Goal: Information Seeking & Learning: Learn about a topic

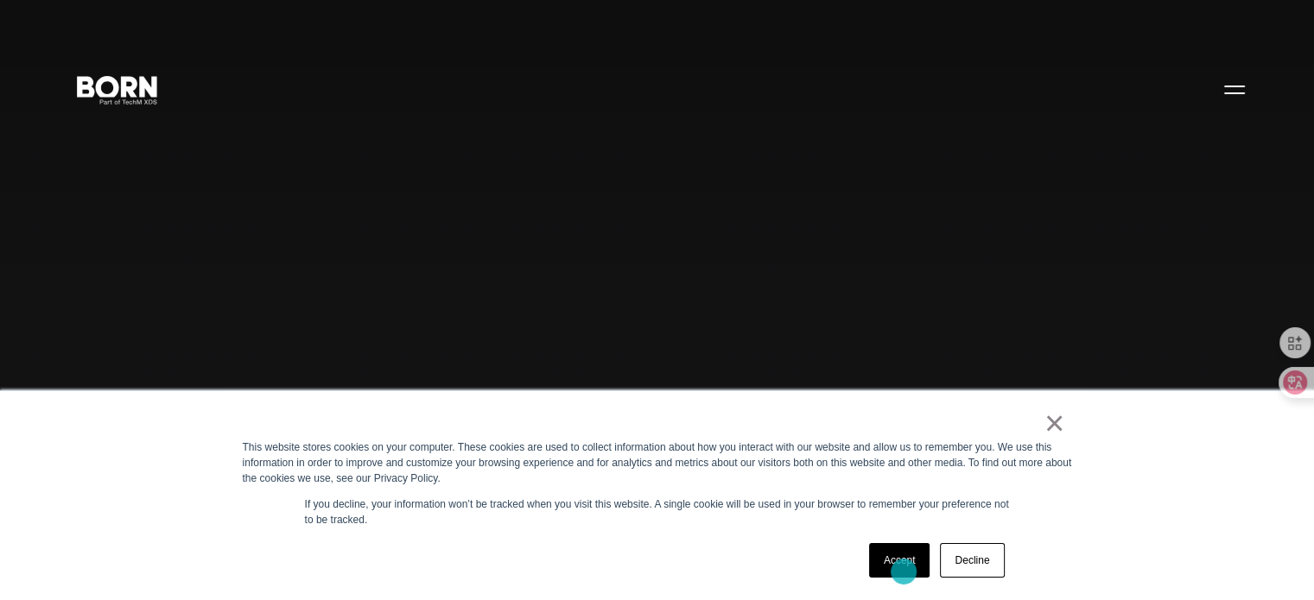
click at [904, 572] on link "Accept" at bounding box center [899, 560] width 61 height 35
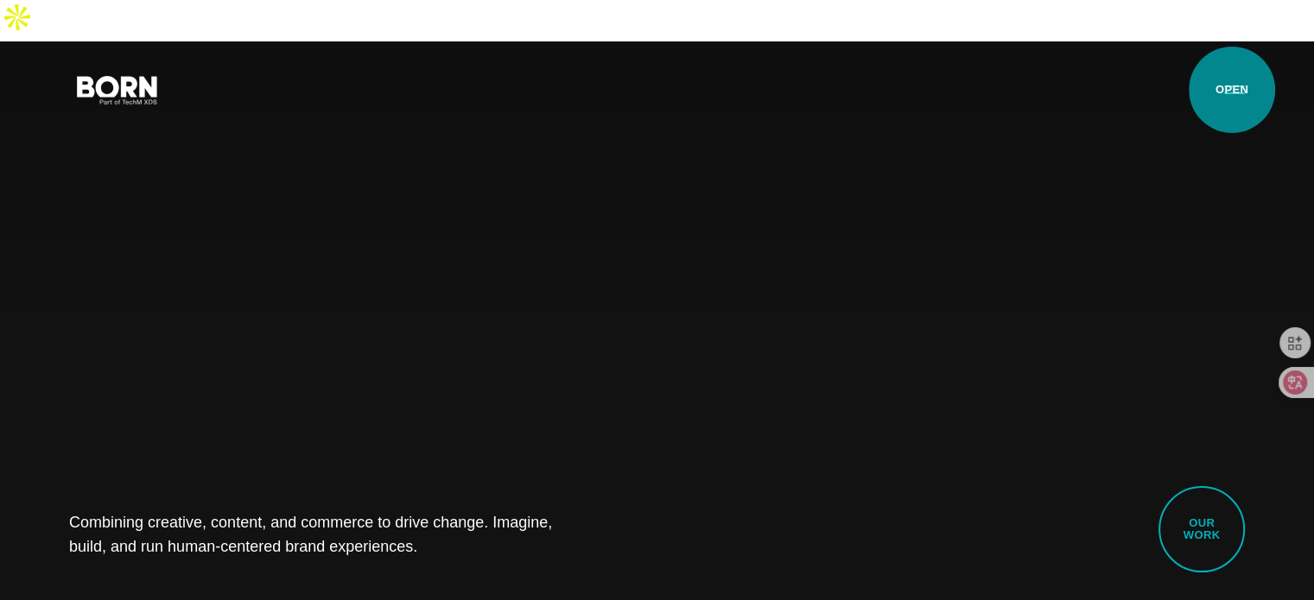
click at [1232, 90] on button "Primary Menu" at bounding box center [1234, 89] width 41 height 36
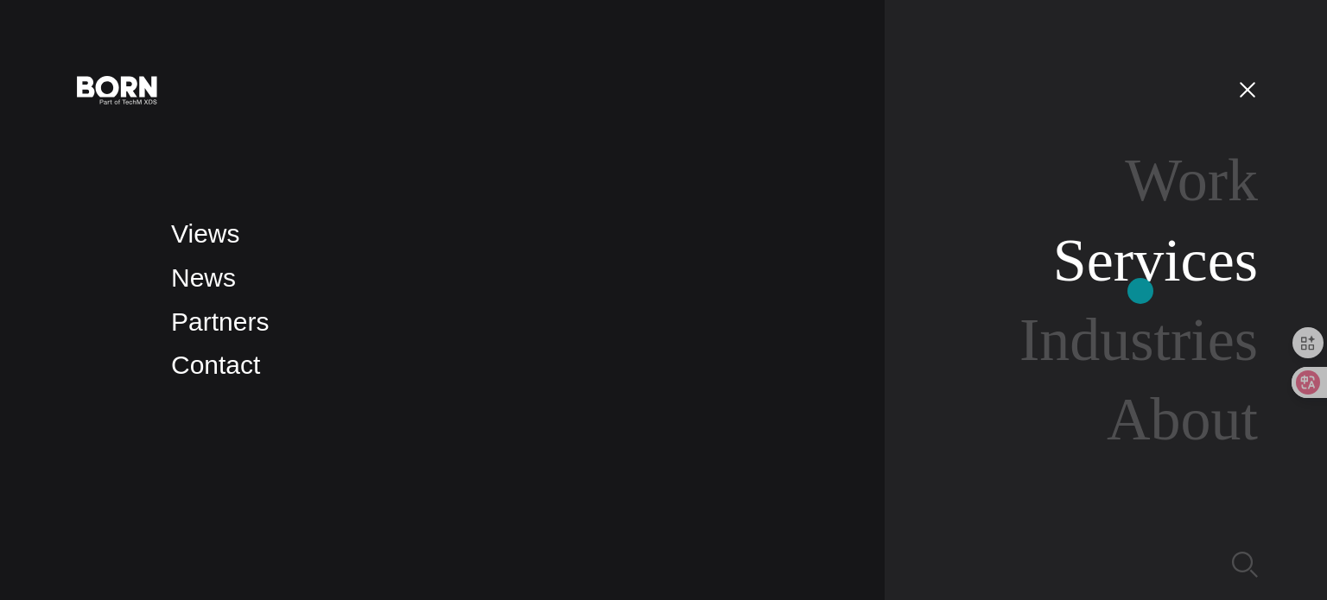
click at [1140, 291] on link "Services" at bounding box center [1155, 260] width 205 height 67
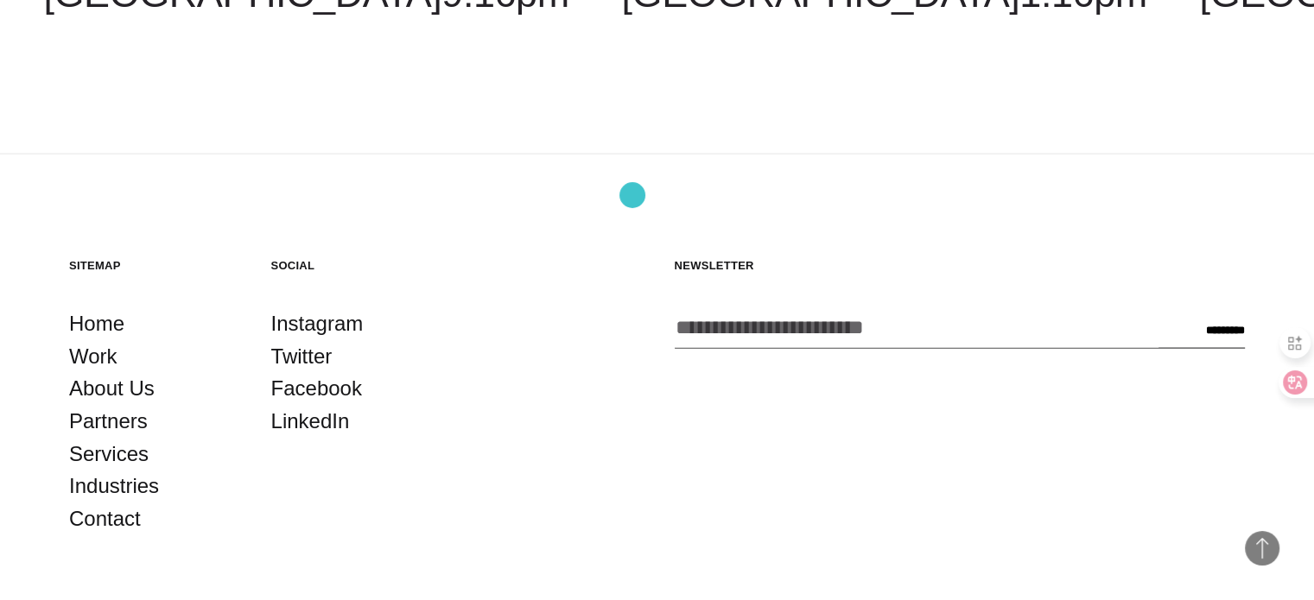
scroll to position [3627, 0]
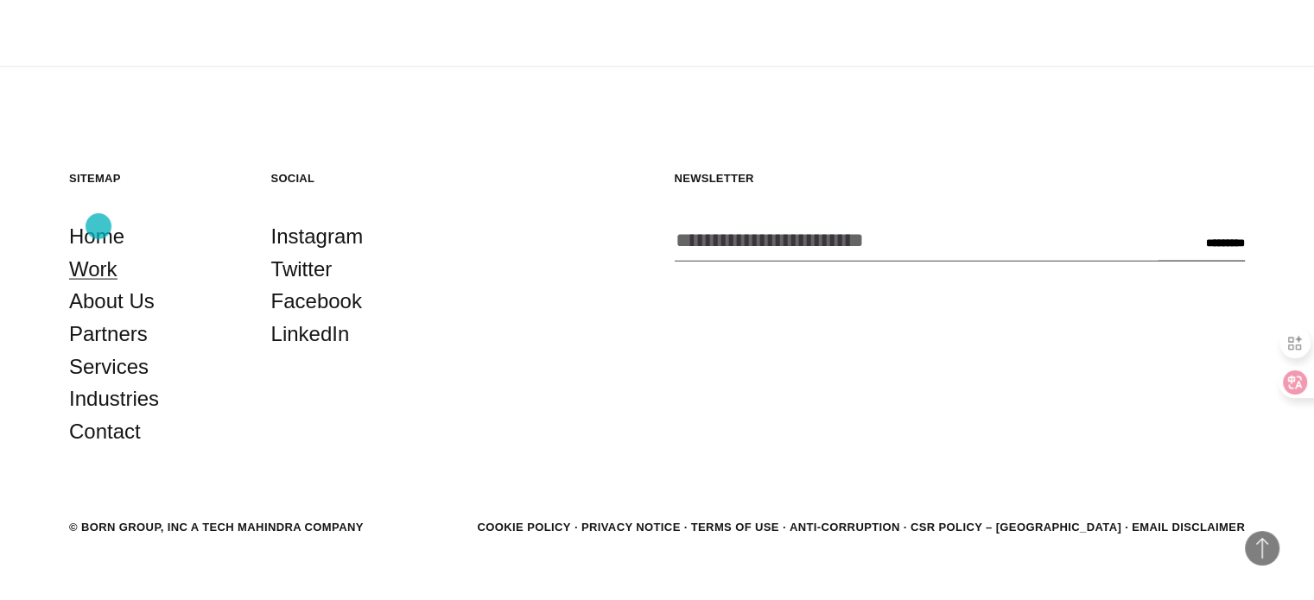
click at [98, 253] on link "Work" at bounding box center [93, 269] width 48 height 33
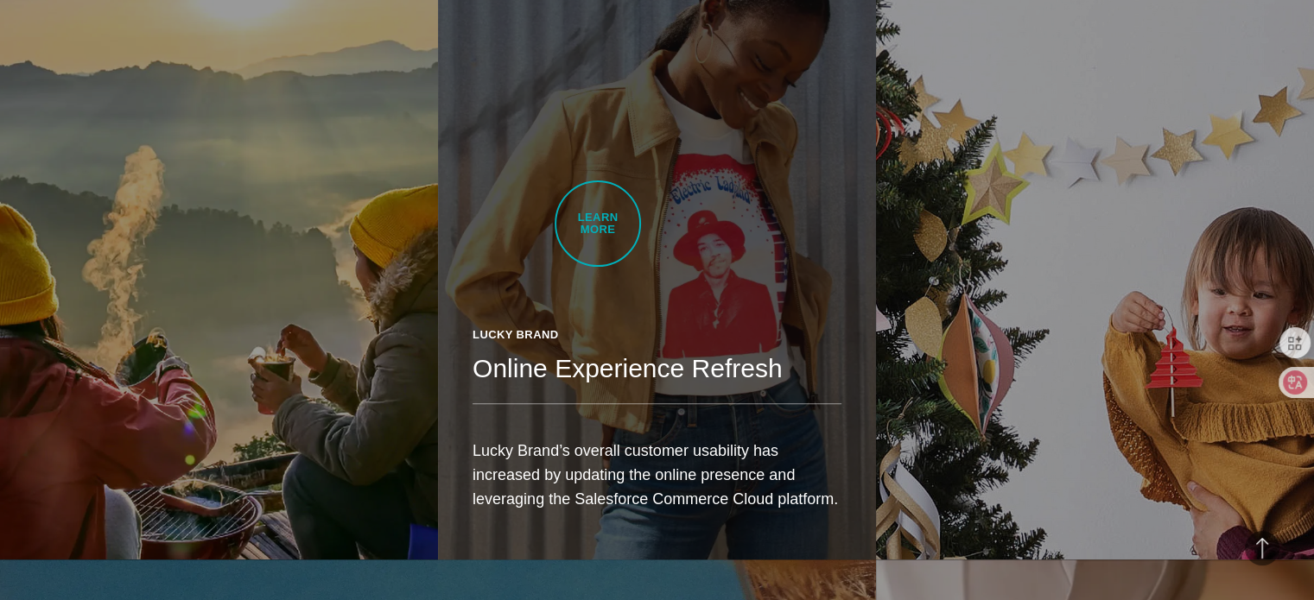
scroll to position [1897, 0]
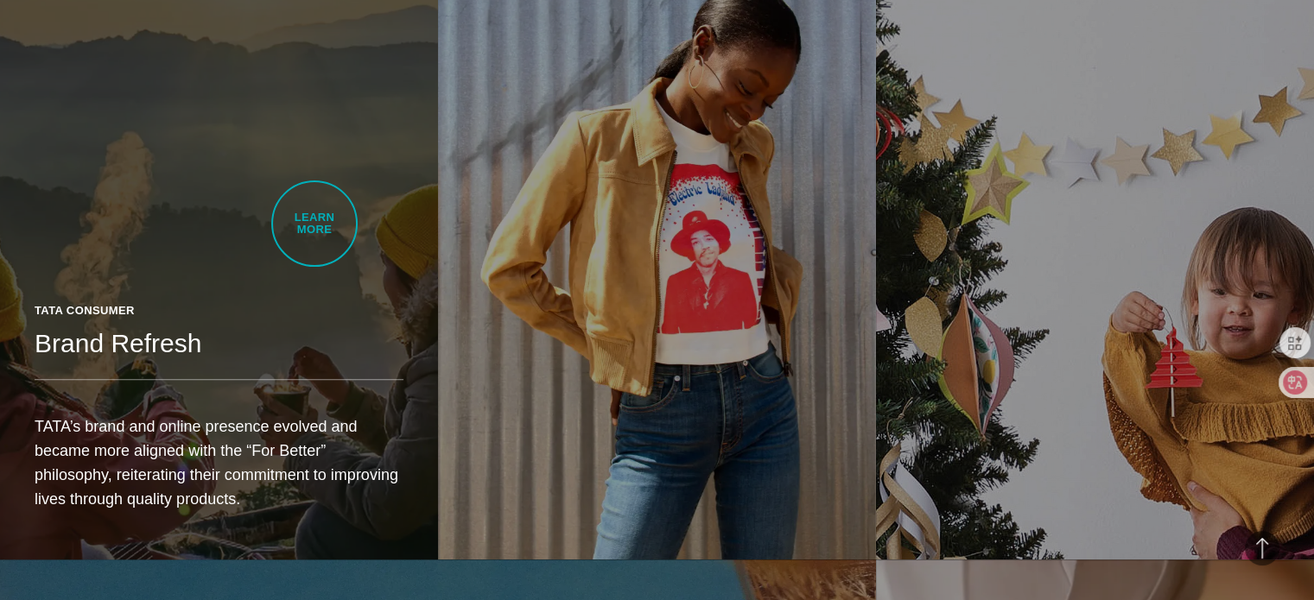
click at [314, 224] on link "Tata Consumer Brand Refresh TATA’s brand and online presence evolved and became…" at bounding box center [219, 215] width 438 height 690
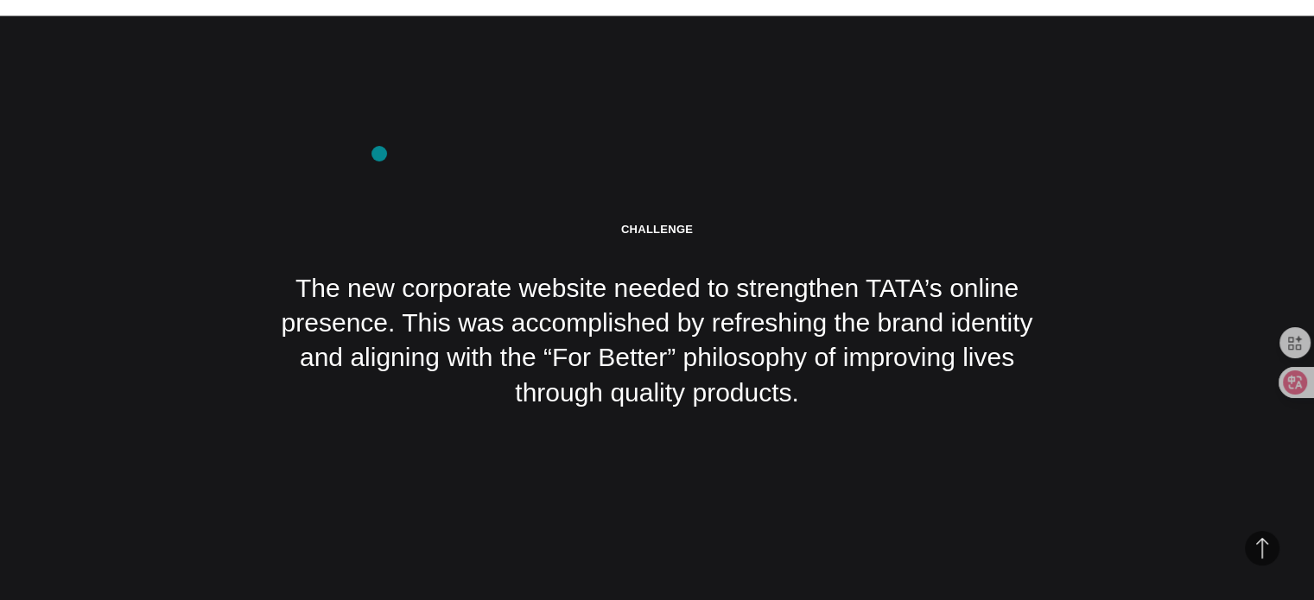
scroll to position [2830, 0]
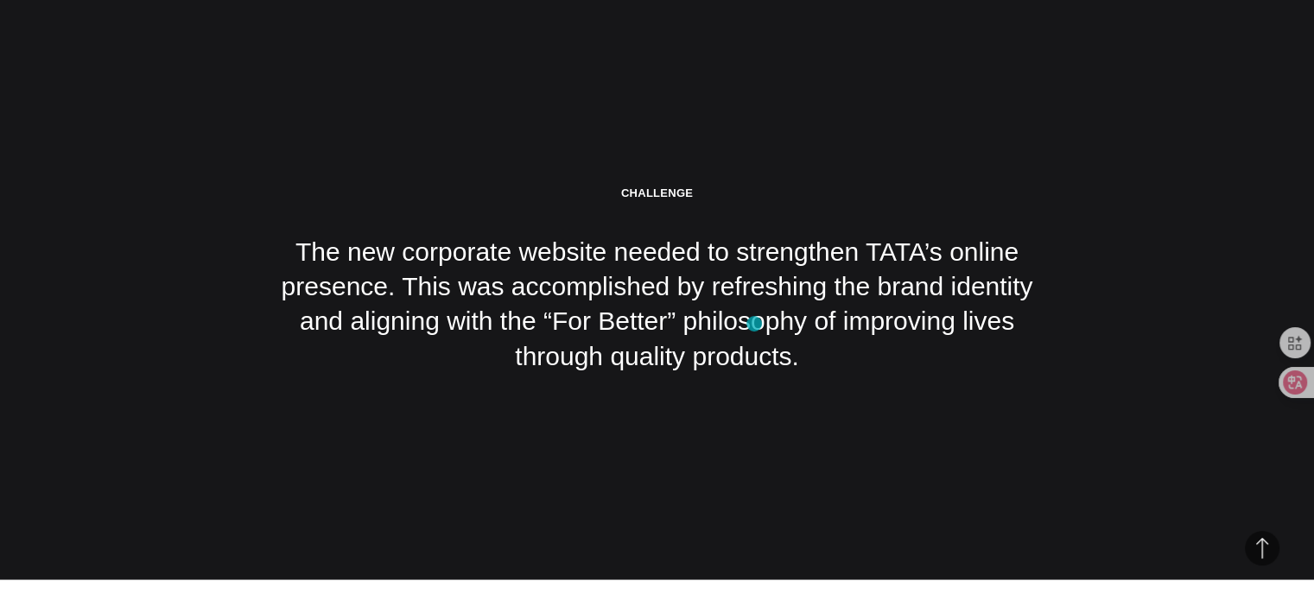
drag, startPoint x: 411, startPoint y: 238, endPoint x: 774, endPoint y: 331, distance: 374.6
click at [774, 331] on div "Challenge The new corporate website needed to strengthen TATA’s online presence…" at bounding box center [657, 280] width 777 height 188
drag, startPoint x: 774, startPoint y: 331, endPoint x: 449, endPoint y: 228, distance: 340.7
click at [449, 228] on div "Challenge The new corporate website needed to strengthen TATA’s online presence…" at bounding box center [657, 280] width 777 height 188
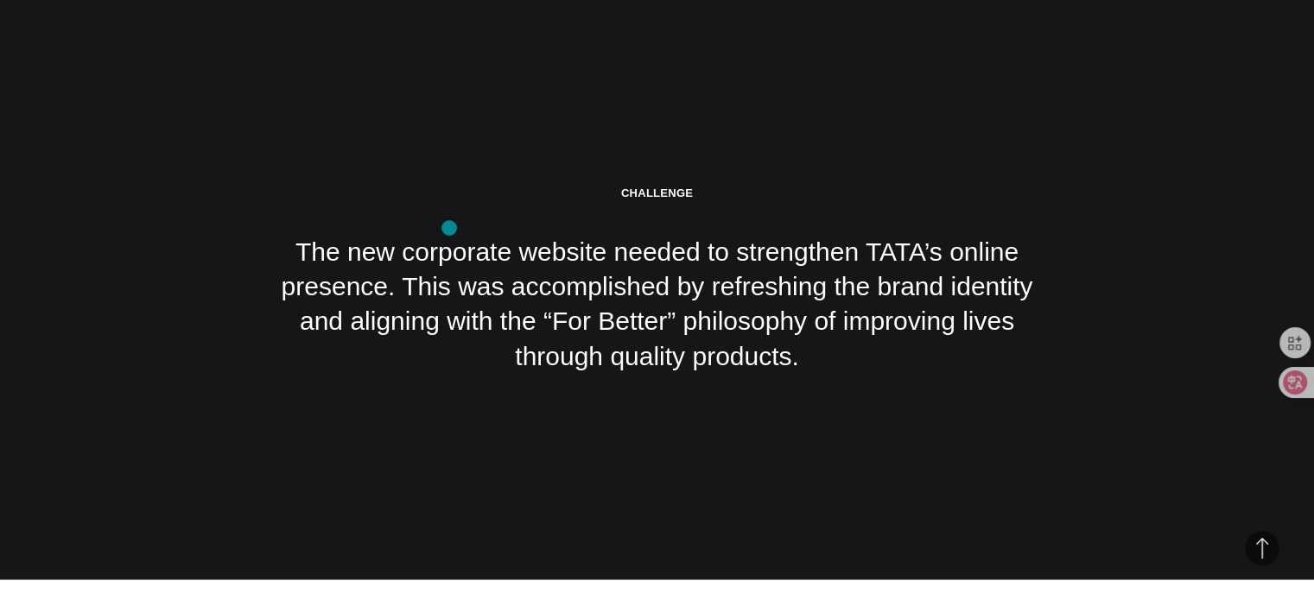
click at [449, 228] on div "Challenge The new corporate website needed to strengthen TATA’s online presence…" at bounding box center [657, 280] width 777 height 188
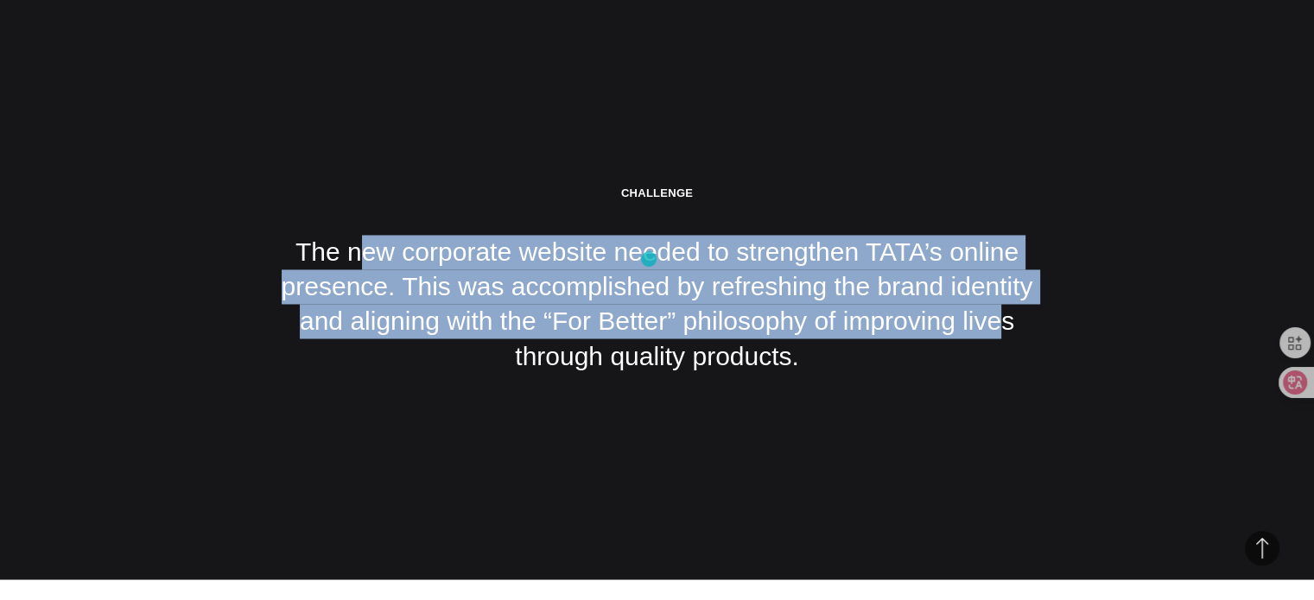
drag, startPoint x: 315, startPoint y: 224, endPoint x: 875, endPoint y: 293, distance: 564.0
click at [875, 293] on div "Challenge The new corporate website needed to strengthen TATA’s online presence…" at bounding box center [657, 280] width 777 height 188
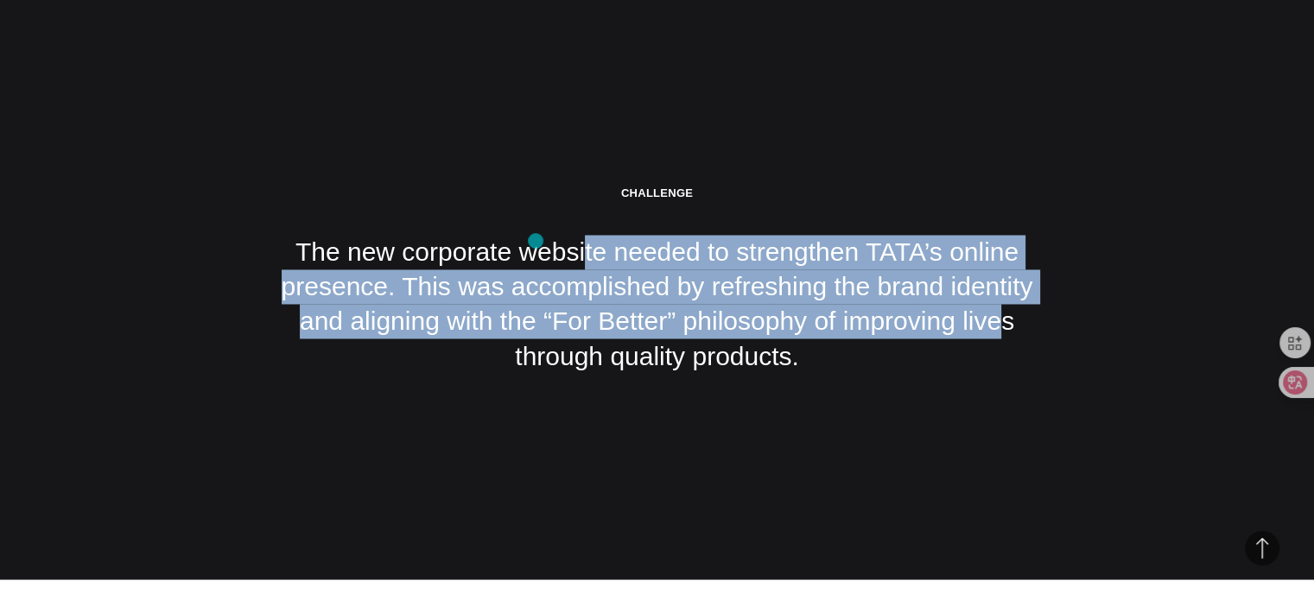
drag, startPoint x: 875, startPoint y: 293, endPoint x: 529, endPoint y: 234, distance: 351.3
click at [529, 234] on div "Challenge The new corporate website needed to strengthen TATA’s online presence…" at bounding box center [657, 280] width 777 height 188
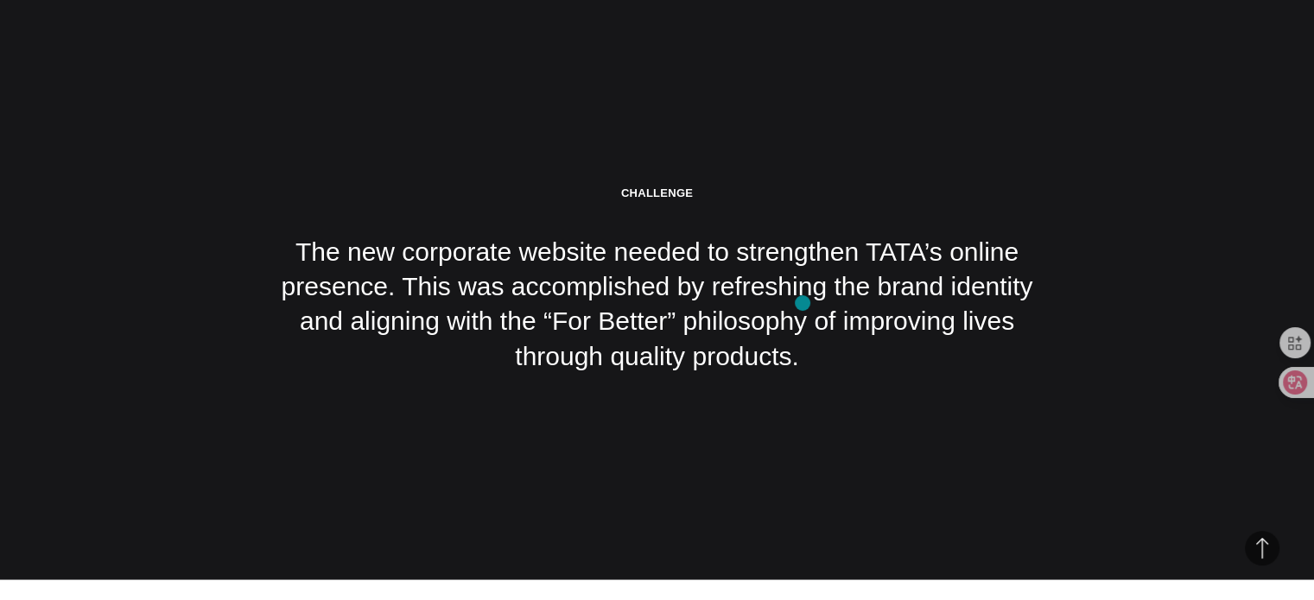
drag, startPoint x: 529, startPoint y: 234, endPoint x: 853, endPoint y: 323, distance: 336.8
click at [853, 323] on div "Challenge The new corporate website needed to strengthen TATA’s online presence…" at bounding box center [657, 280] width 777 height 188
drag, startPoint x: 853, startPoint y: 323, endPoint x: 484, endPoint y: 224, distance: 382.8
click at [484, 224] on div "Challenge The new corporate website needed to strengthen TATA’s online presence…" at bounding box center [657, 280] width 777 height 188
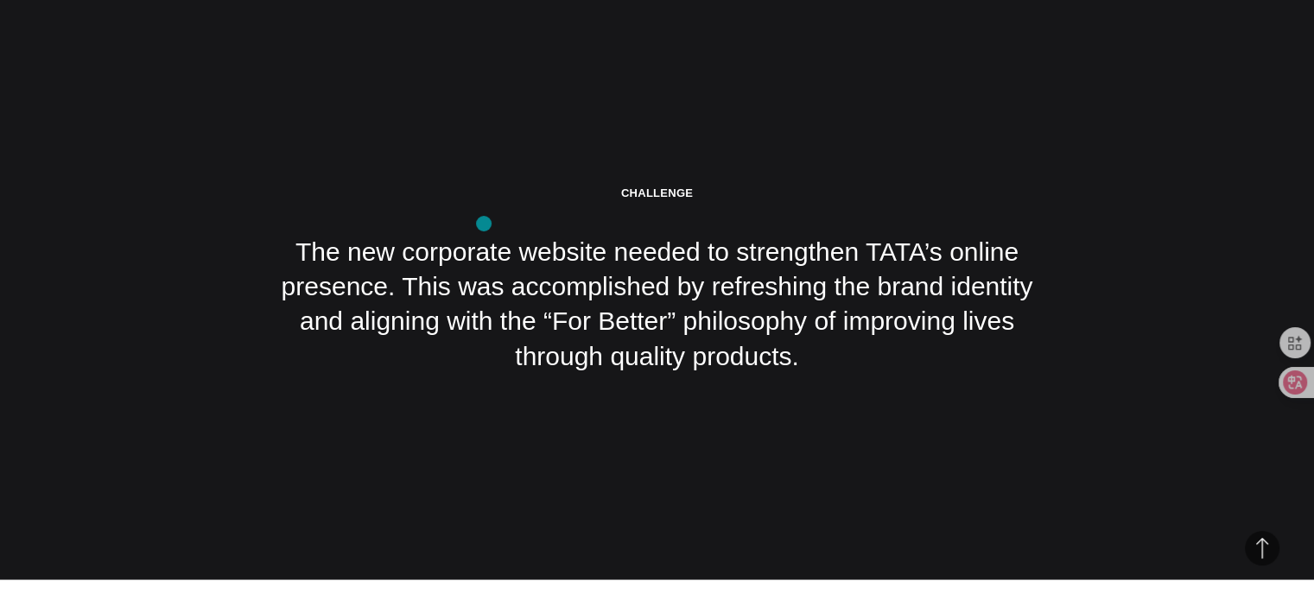
click at [484, 224] on div "Challenge The new corporate website needed to strengthen TATA’s online presence…" at bounding box center [657, 280] width 777 height 188
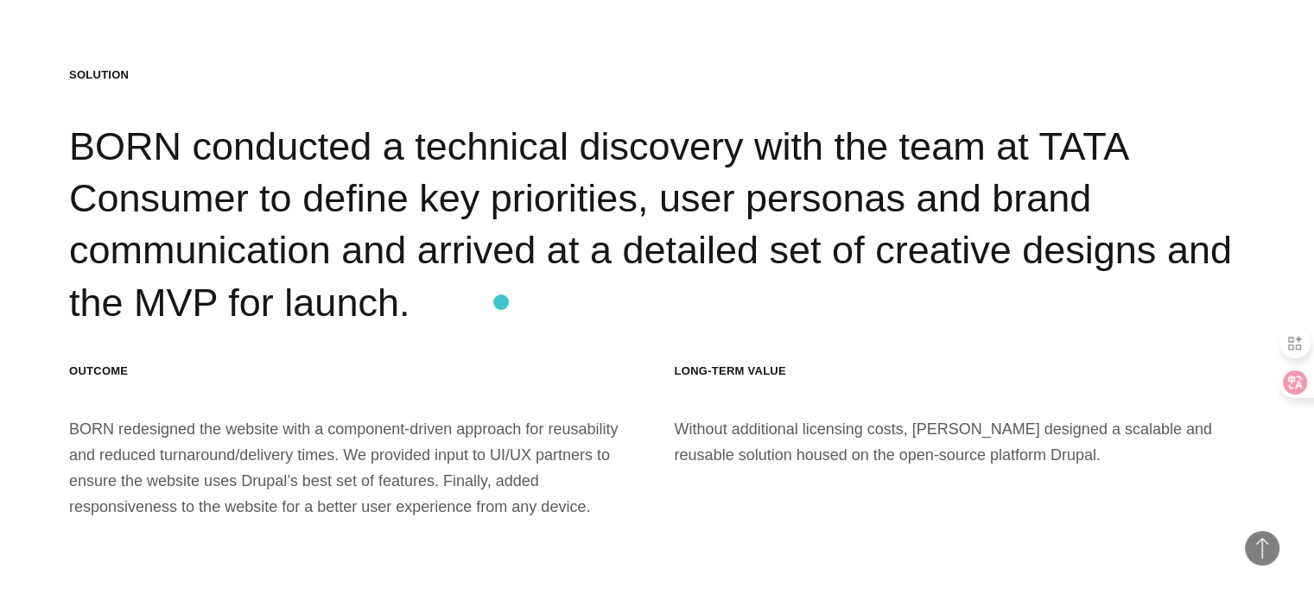
scroll to position [15860, 0]
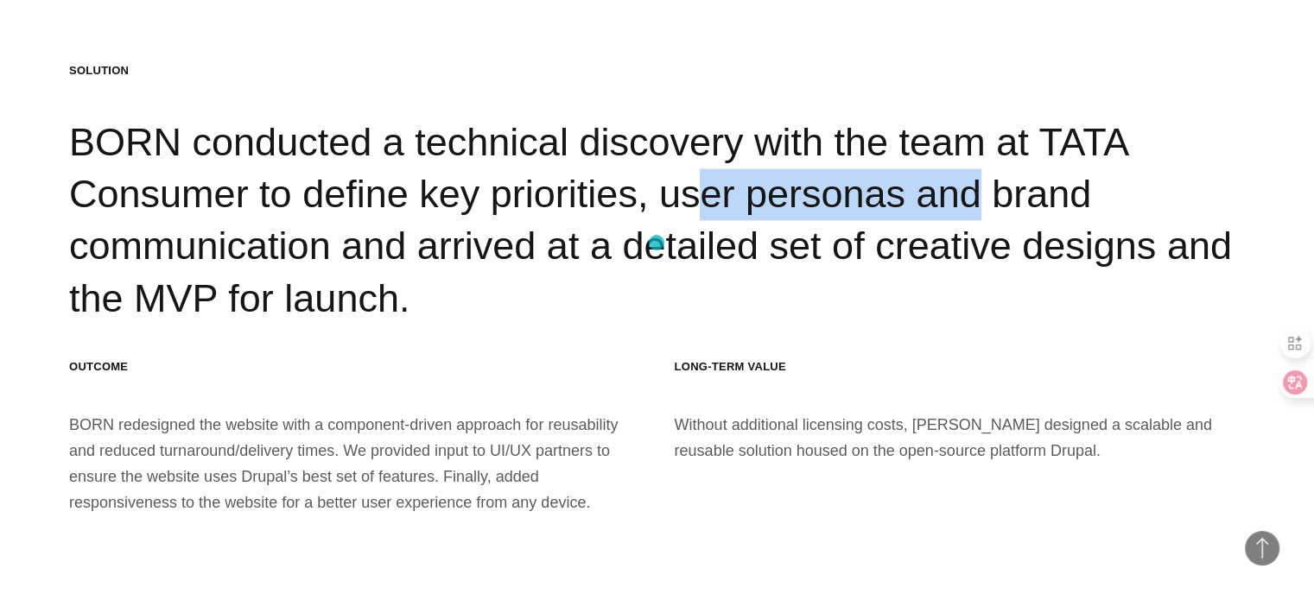
drag, startPoint x: 418, startPoint y: 230, endPoint x: 663, endPoint y: 244, distance: 244.9
click at [663, 244] on div "Solution BORN conducted a technical discovery with the team at TATA Consumer to…" at bounding box center [657, 194] width 1176 height 262
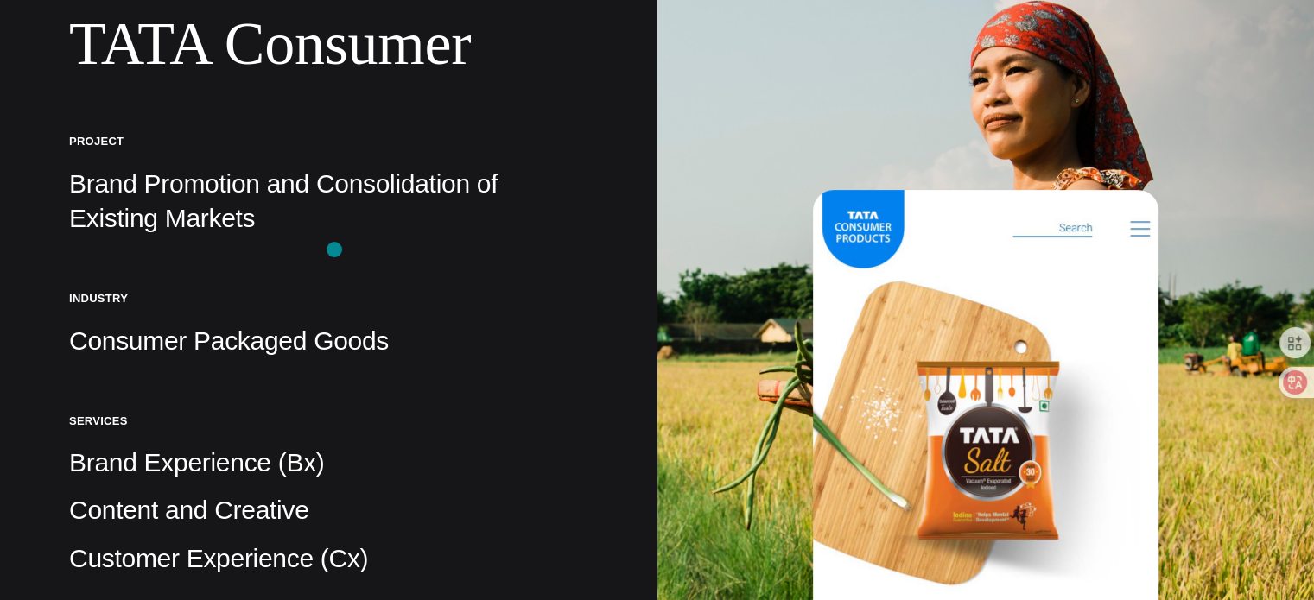
scroll to position [314, 0]
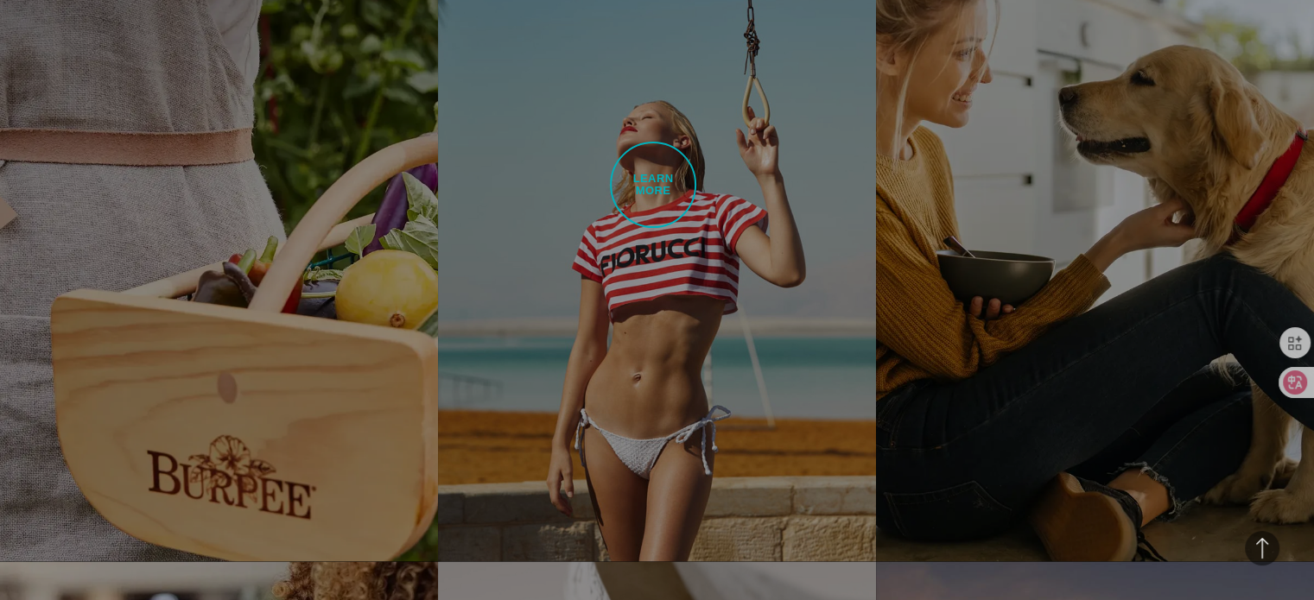
scroll to position [3172, 0]
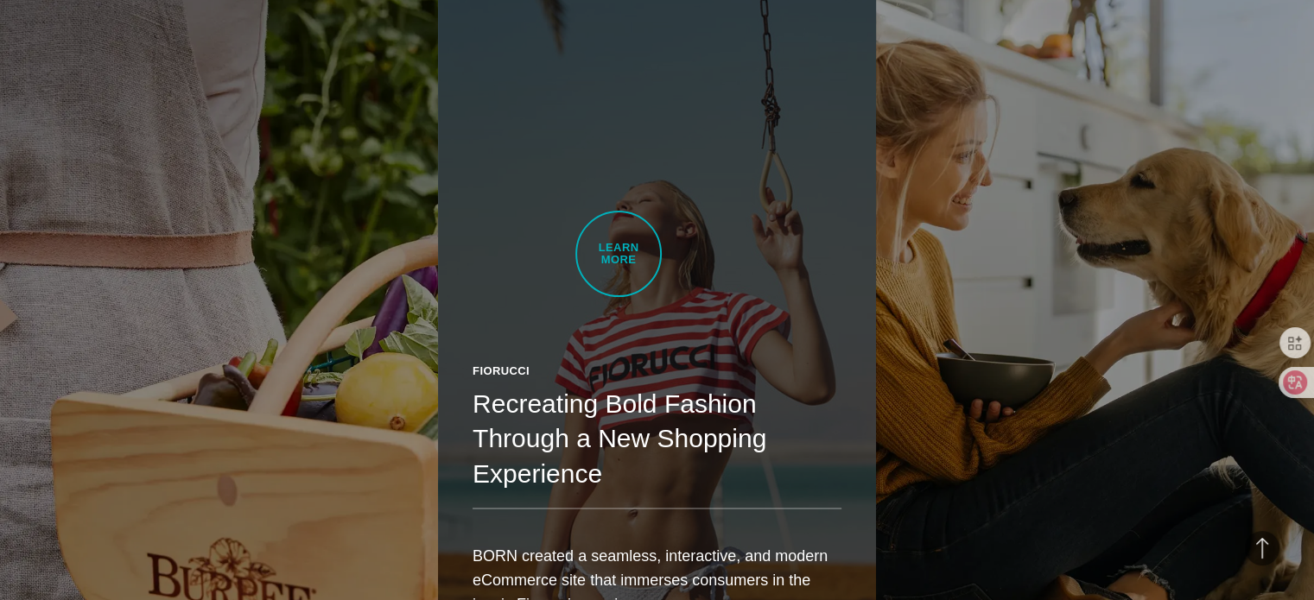
click at [619, 254] on link "Fiorucci Recreating Bold Fashion Through a New Shopping Experience BORN created…" at bounding box center [657, 320] width 438 height 690
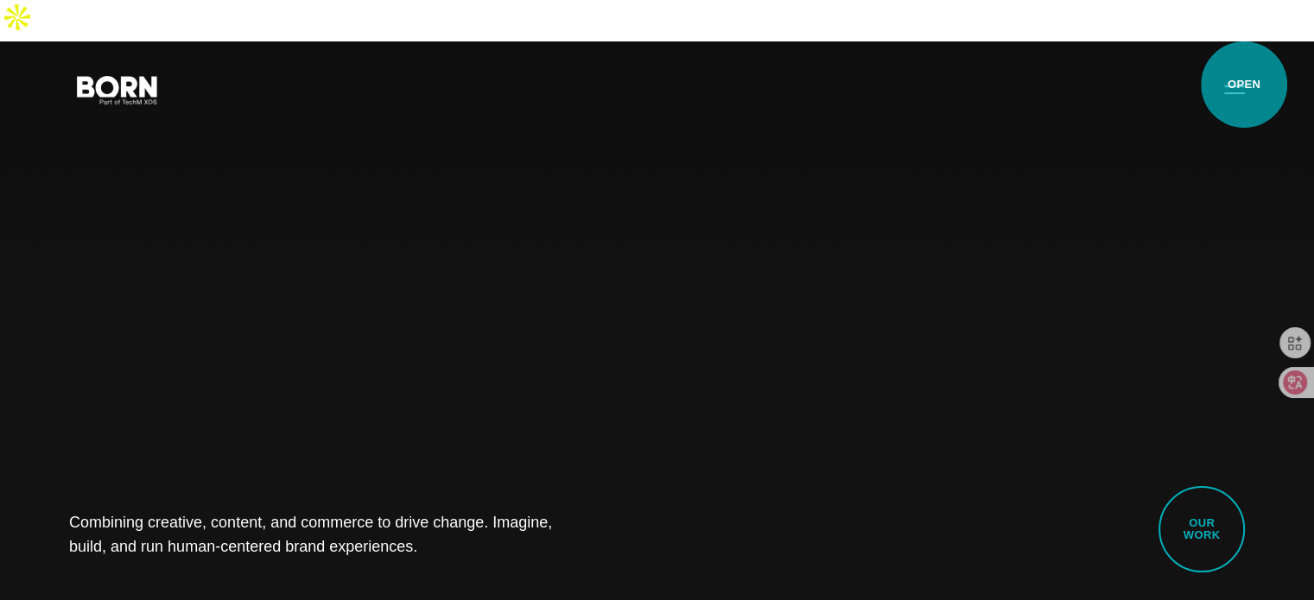
click at [1244, 85] on button "Primary Menu" at bounding box center [1234, 89] width 41 height 36
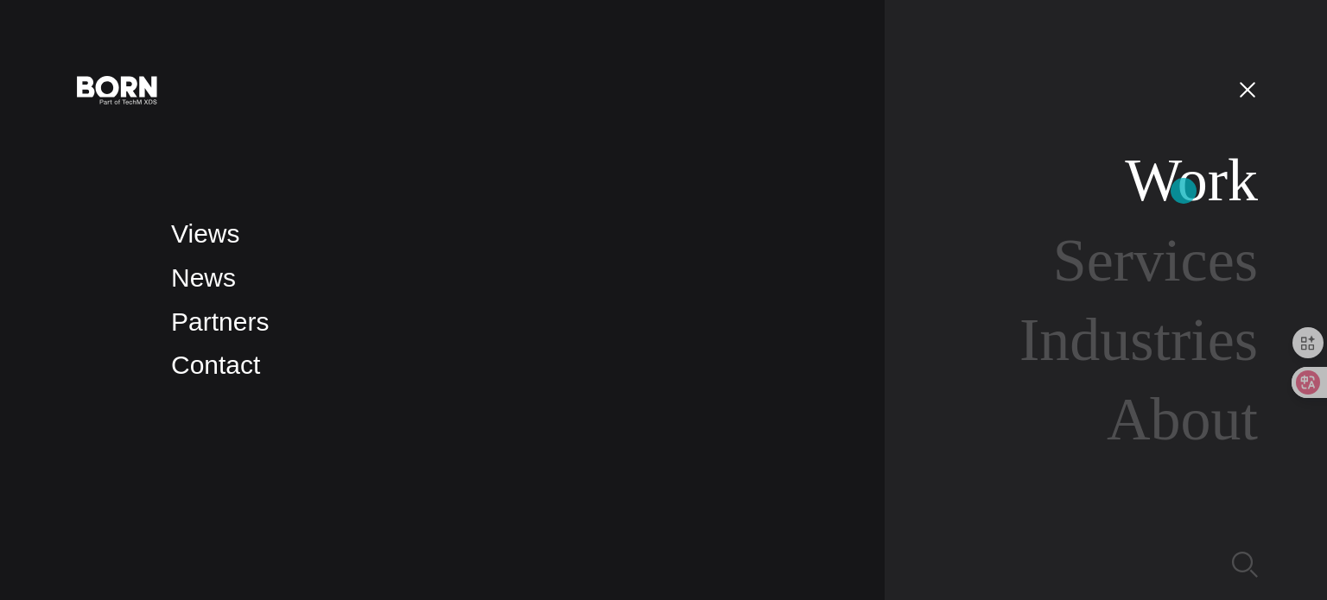
click at [1183, 191] on link "Work" at bounding box center [1191, 180] width 133 height 67
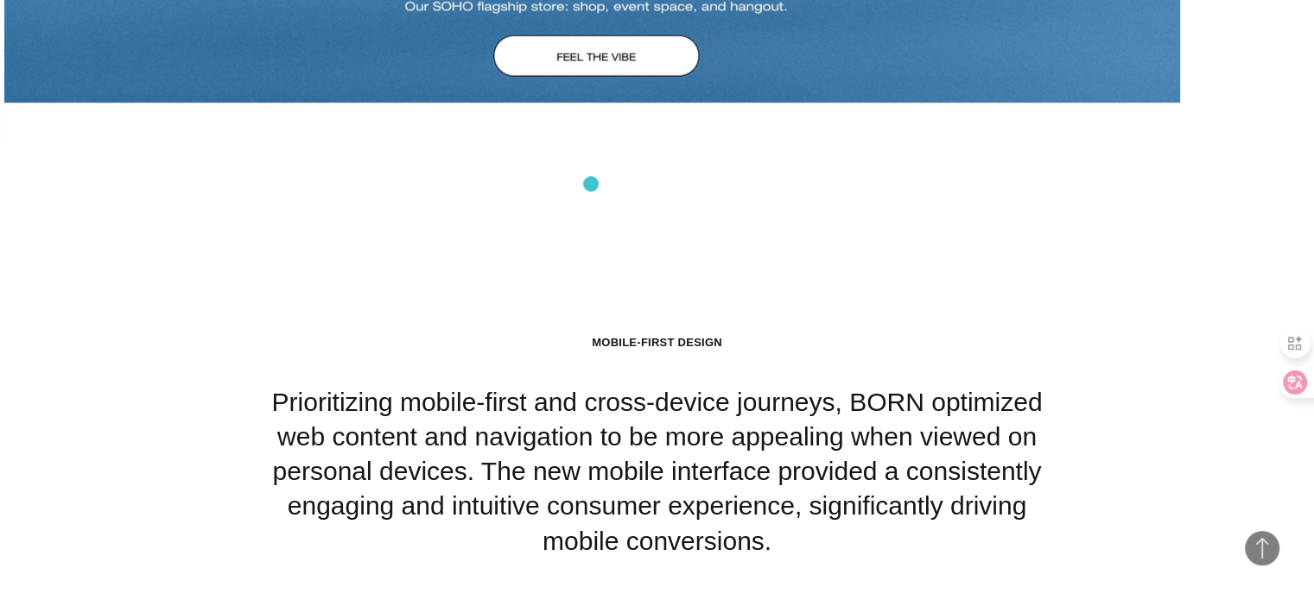
scroll to position [12274, 0]
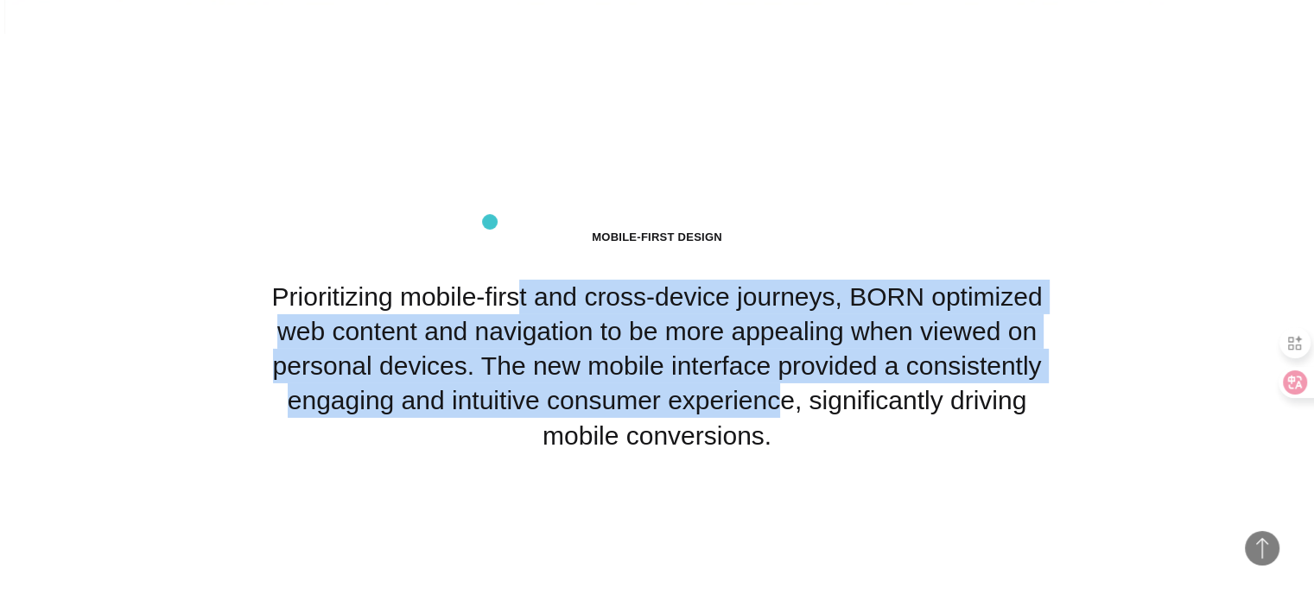
drag, startPoint x: 490, startPoint y: 222, endPoint x: 726, endPoint y: 309, distance: 251.5
click at [726, 309] on div "Mobile-First Design Prioritizing mobile-first and cross-device journeys, BORN o…" at bounding box center [657, 341] width 777 height 223
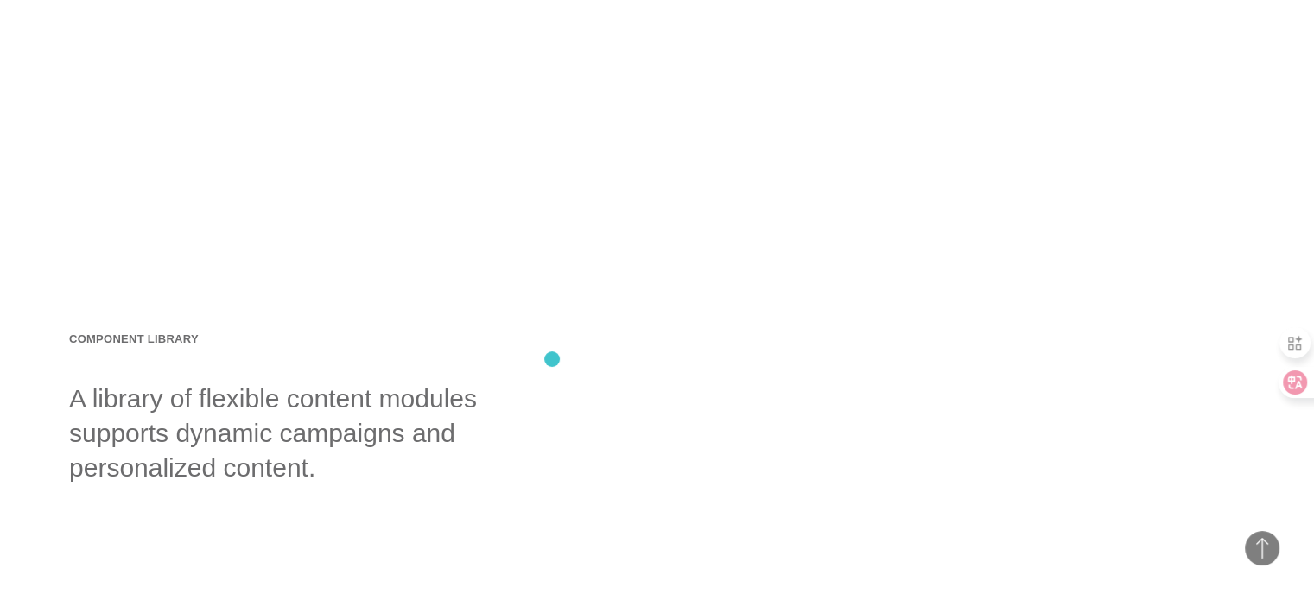
scroll to position [14962, 0]
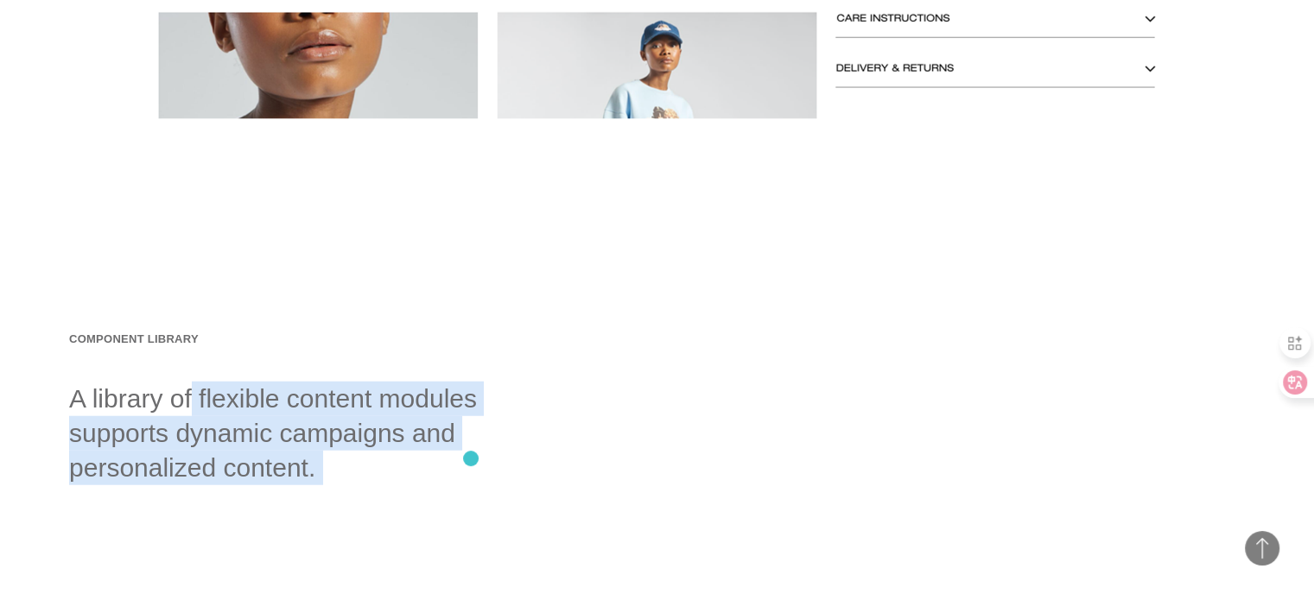
drag, startPoint x: 142, startPoint y: 322, endPoint x: 471, endPoint y: 459, distance: 356.3
drag, startPoint x: 398, startPoint y: 422, endPoint x: 72, endPoint y: 298, distance: 349.1
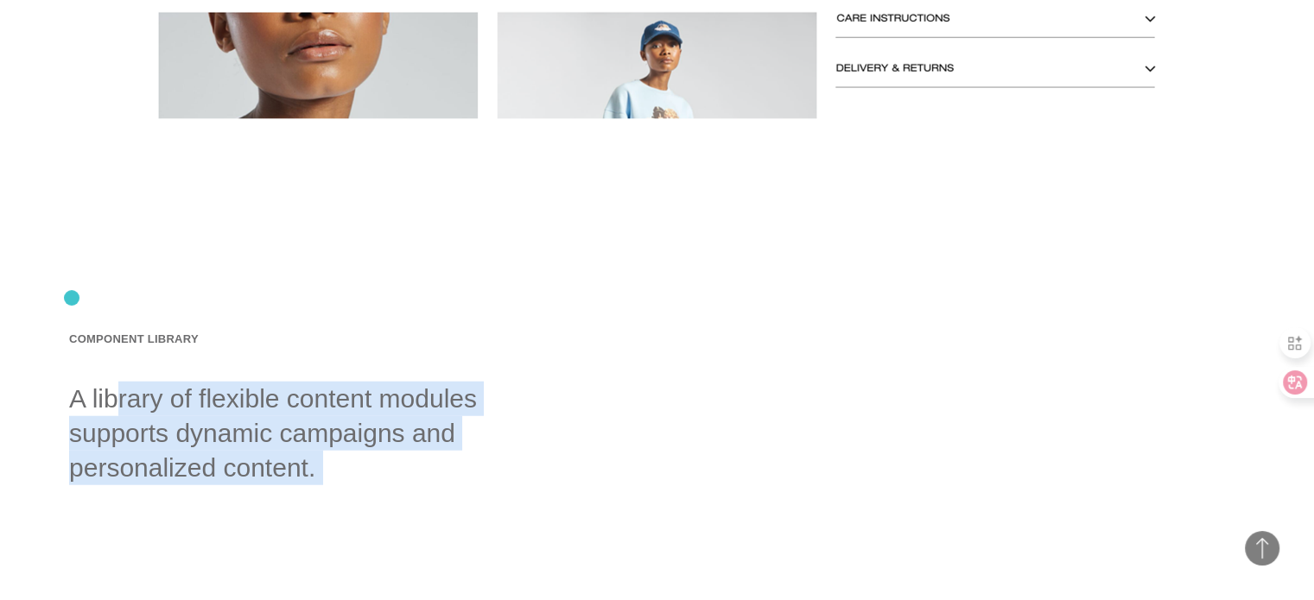
click at [72, 332] on div "Component Library A library of flexible content modules supports dynamic campai…" at bounding box center [306, 409] width 475 height 154
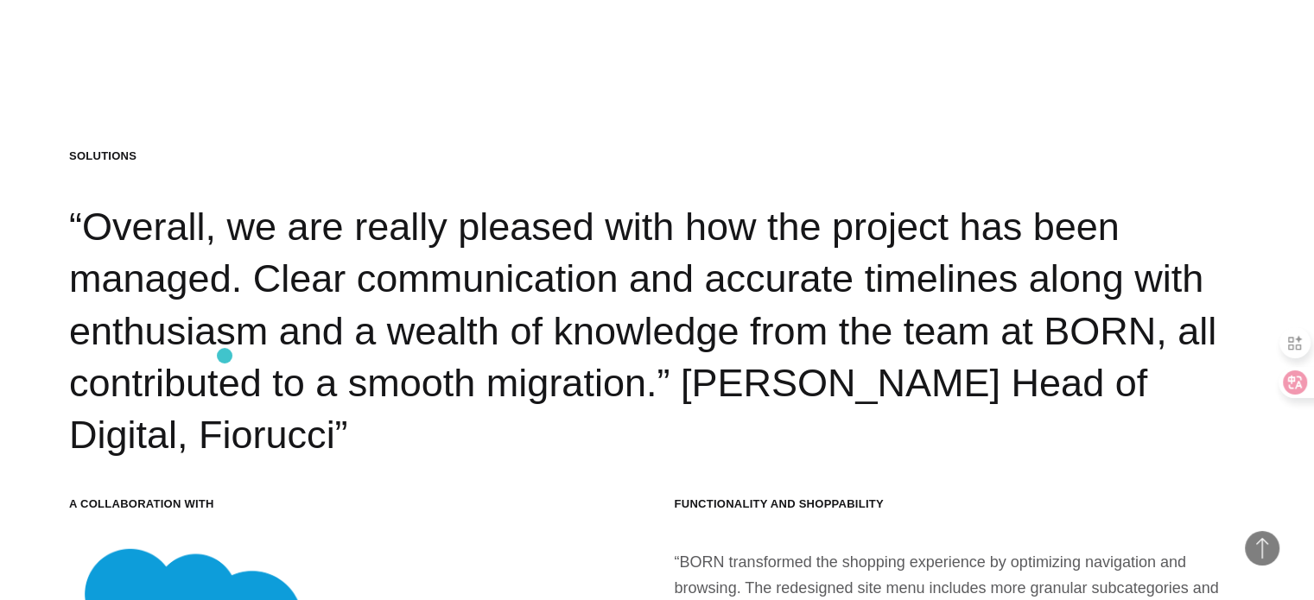
scroll to position [17667, 0]
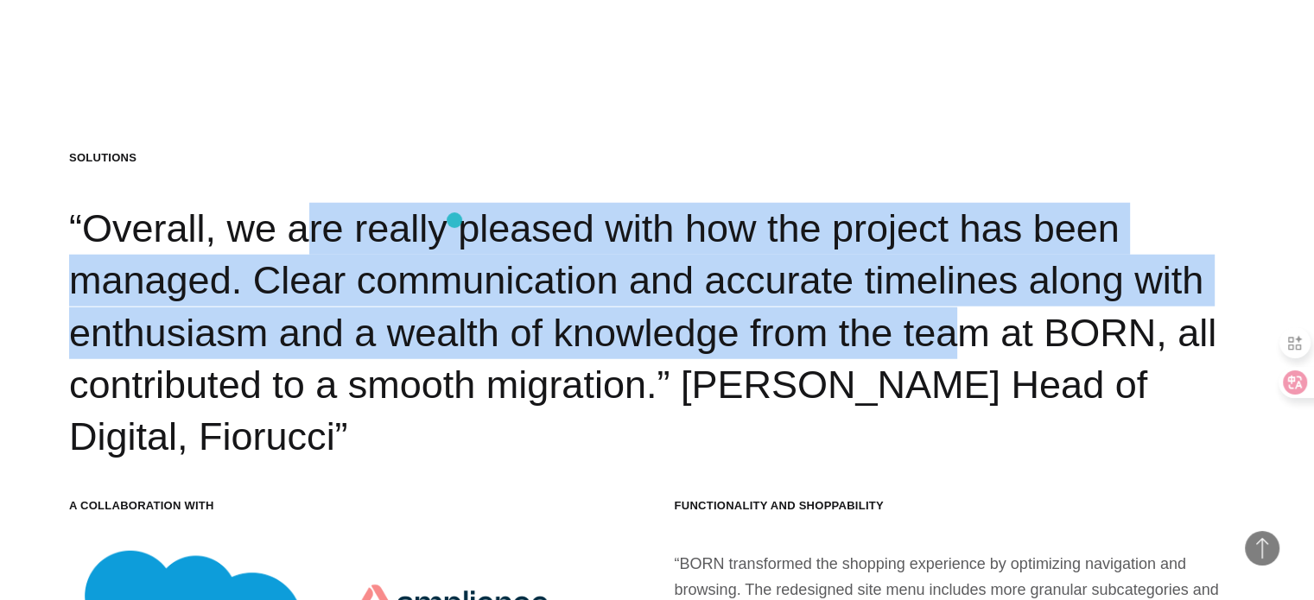
drag, startPoint x: 280, startPoint y: 170, endPoint x: 629, endPoint y: 293, distance: 369.9
click at [629, 293] on div "Solutions “Overall, we are really pleased with how the project has been managed…" at bounding box center [657, 307] width 1176 height 314
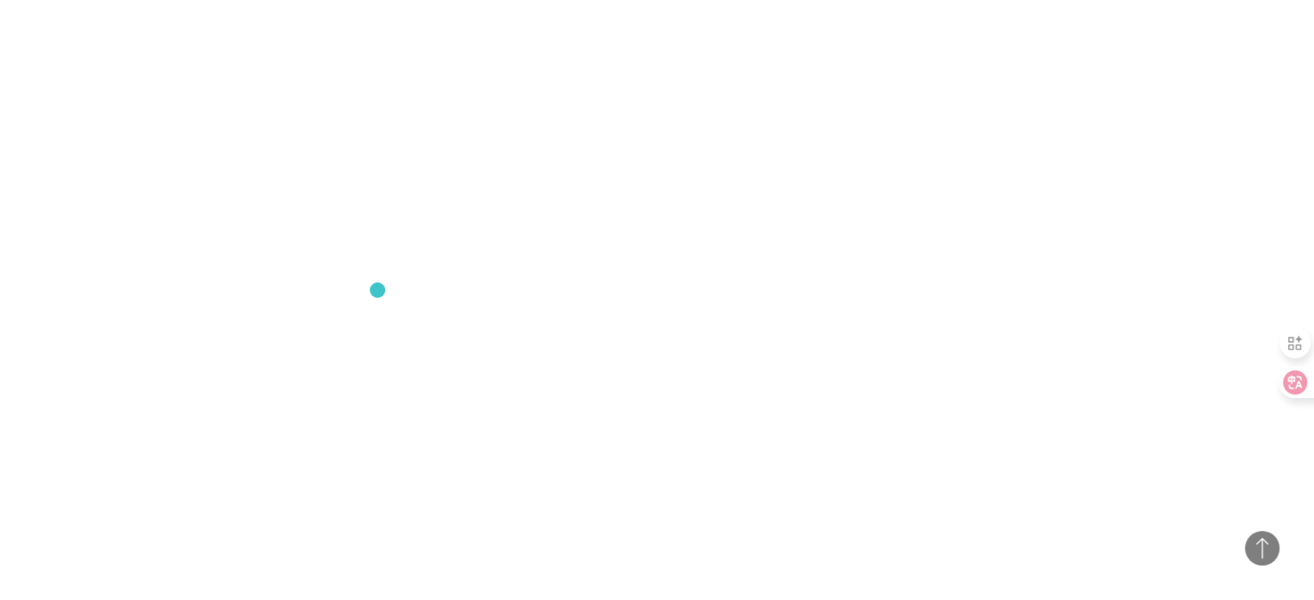
scroll to position [3518, 0]
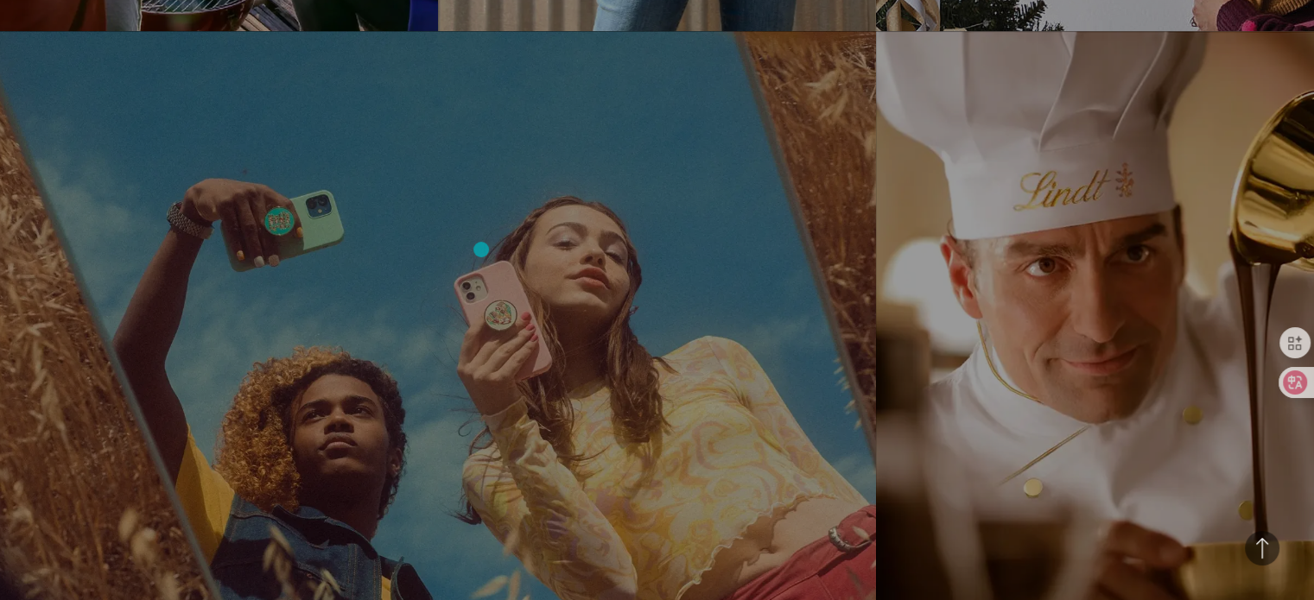
scroll to position [2425, 0]
